Goal: Book appointment/travel/reservation

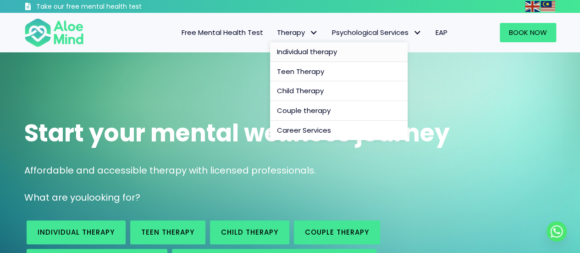
click at [287, 49] on span "Individual therapy" at bounding box center [307, 52] width 60 height 10
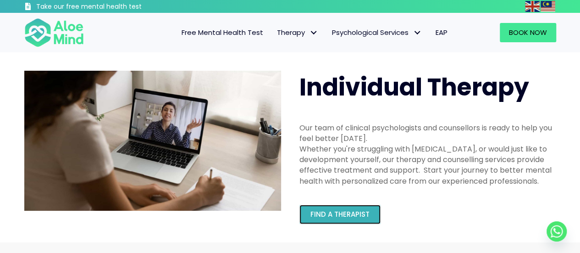
click at [351, 209] on link "Find a therapist" at bounding box center [340, 214] width 81 height 19
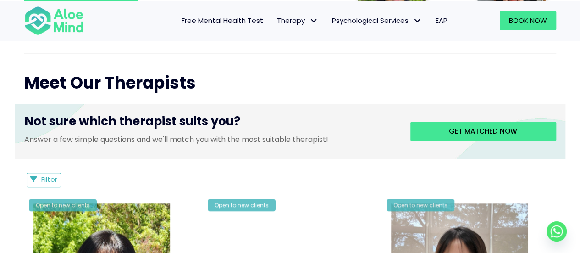
scroll to position [319, 0]
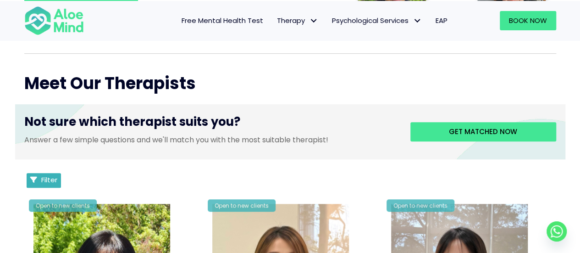
click at [45, 184] on button "Filter" at bounding box center [44, 180] width 35 height 15
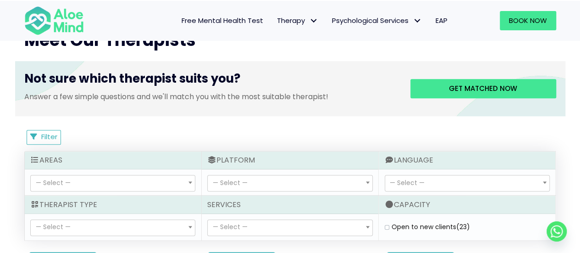
scroll to position [411, 0]
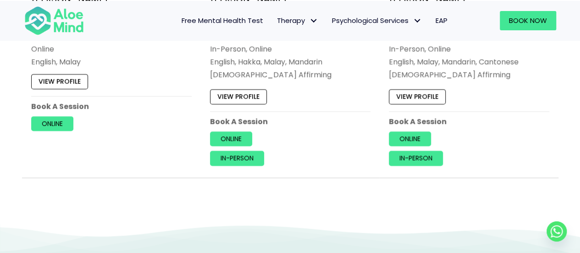
scroll to position [4356, 0]
